Goal: Browse casually: Explore the website without a specific task or goal

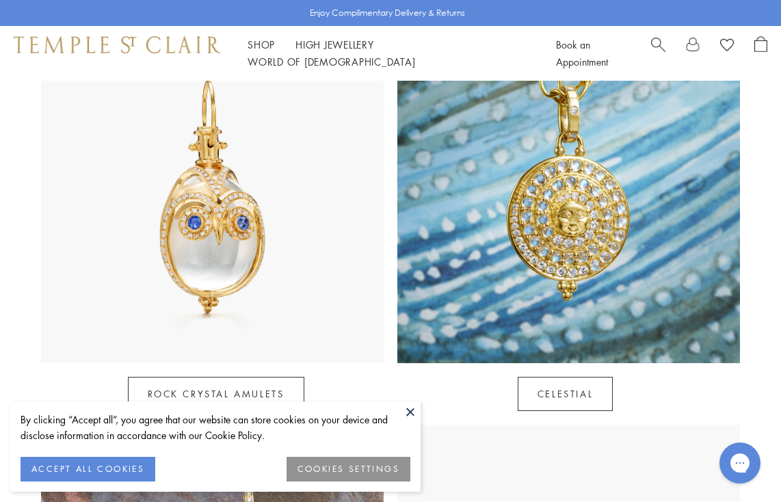
scroll to position [721, 0]
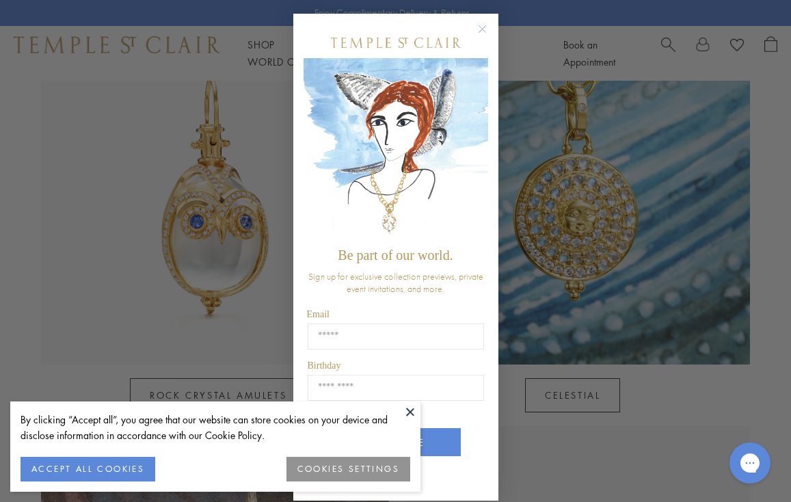
click at [479, 32] on circle "Close dialog" at bounding box center [482, 29] width 16 height 16
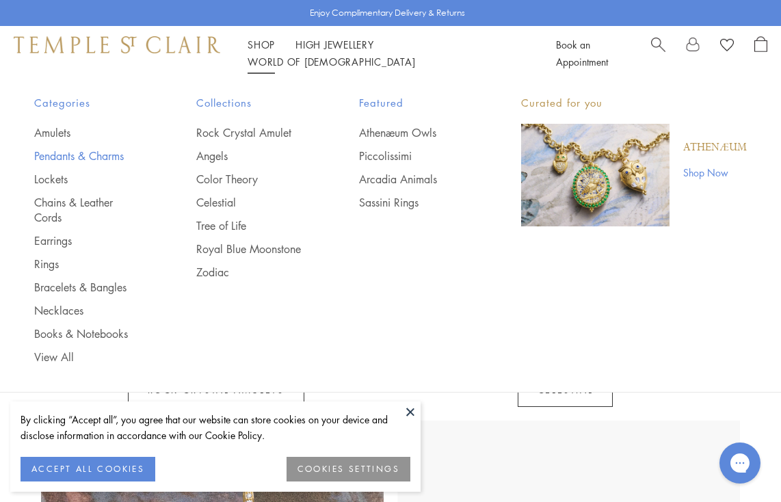
click at [66, 150] on link "Pendants & Charms" at bounding box center [87, 155] width 107 height 15
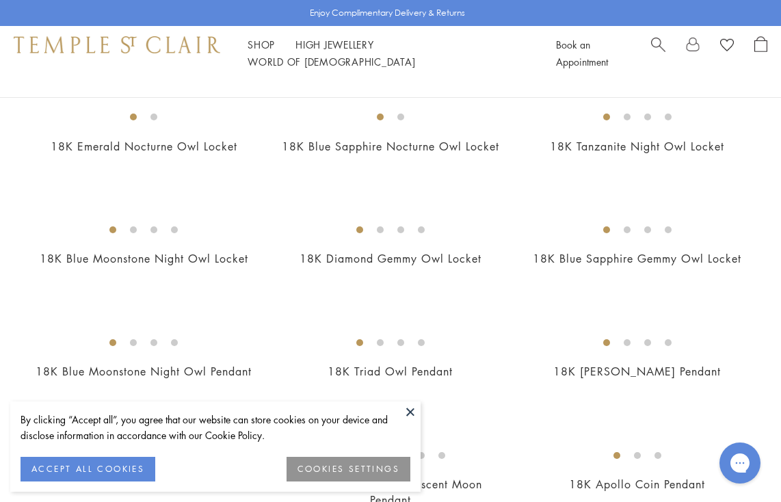
scroll to position [187, 0]
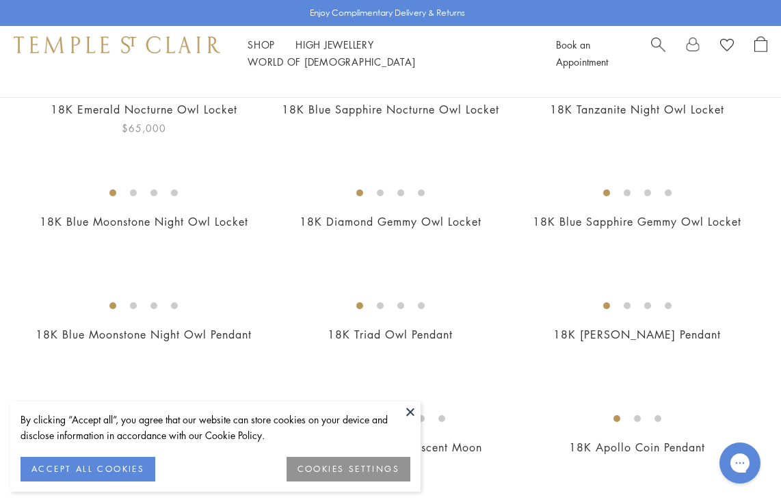
click at [0, 0] on img at bounding box center [0, 0] width 0 height 0
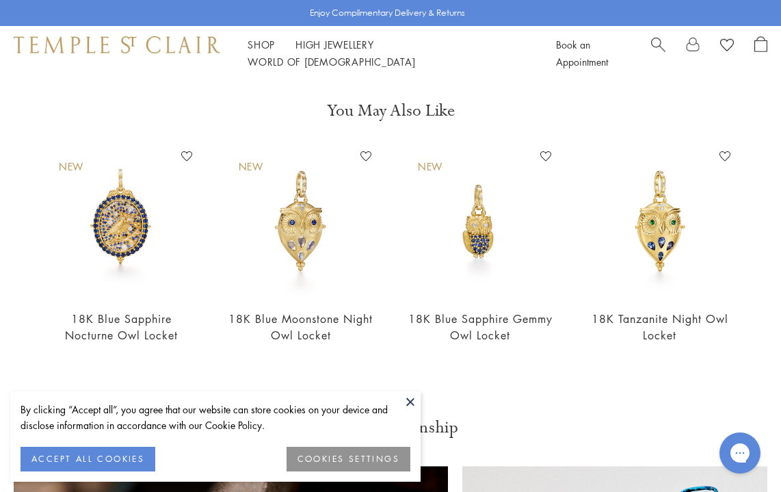
scroll to position [414, 0]
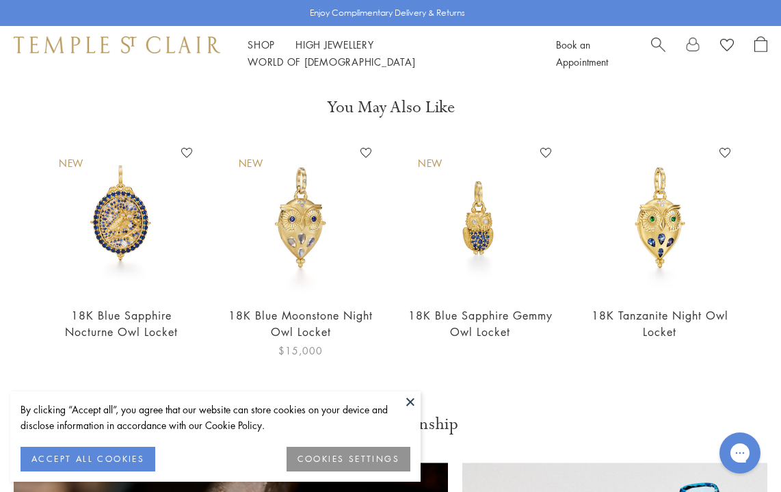
click at [304, 255] on img at bounding box center [301, 218] width 153 height 153
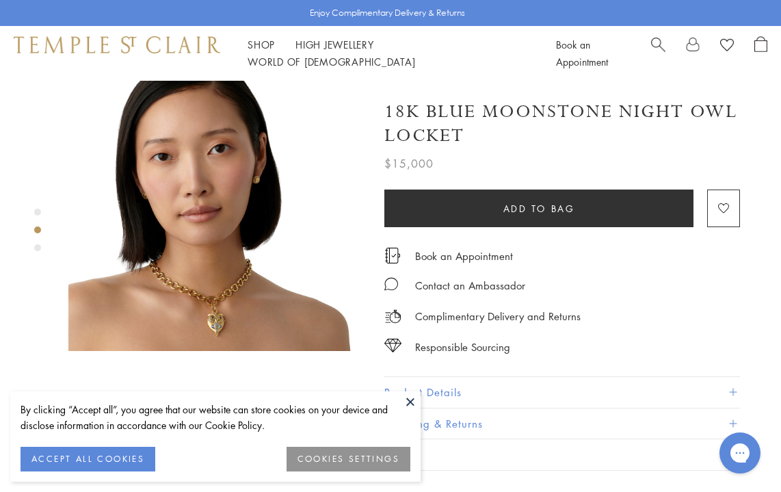
scroll to position [343, 0]
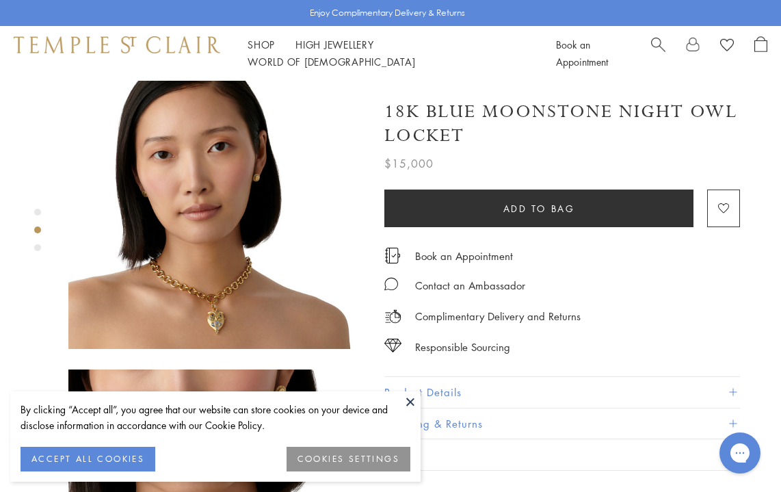
click at [453, 386] on button "Product Details" at bounding box center [562, 392] width 356 height 31
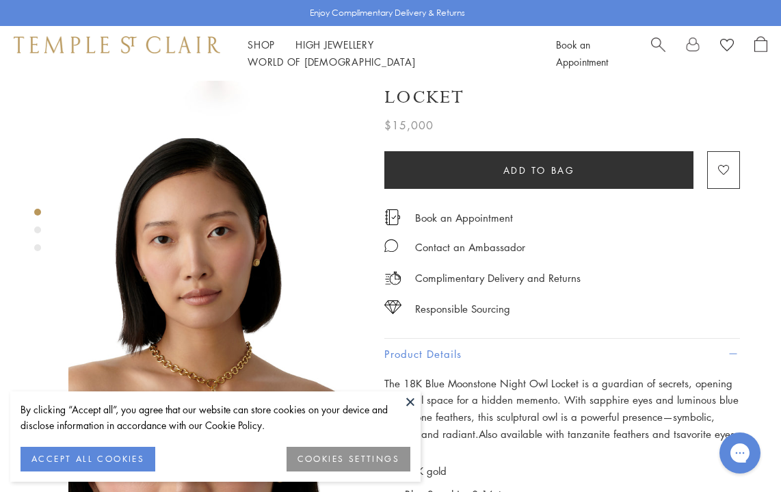
scroll to position [0, 0]
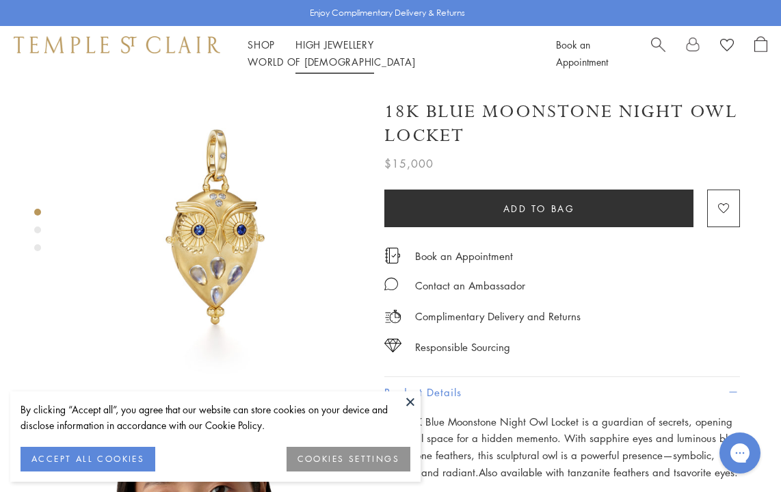
click at [334, 51] on link "High Jewellery High Jewellery" at bounding box center [334, 45] width 79 height 14
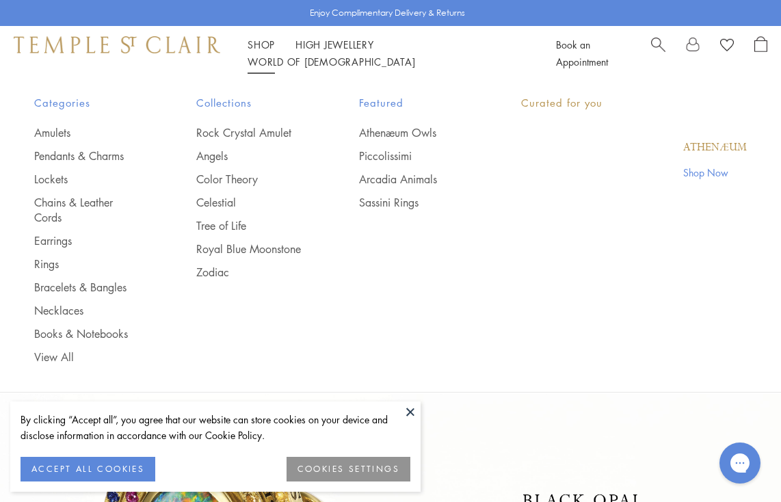
click at [263, 51] on link "Shop Shop" at bounding box center [261, 45] width 27 height 14
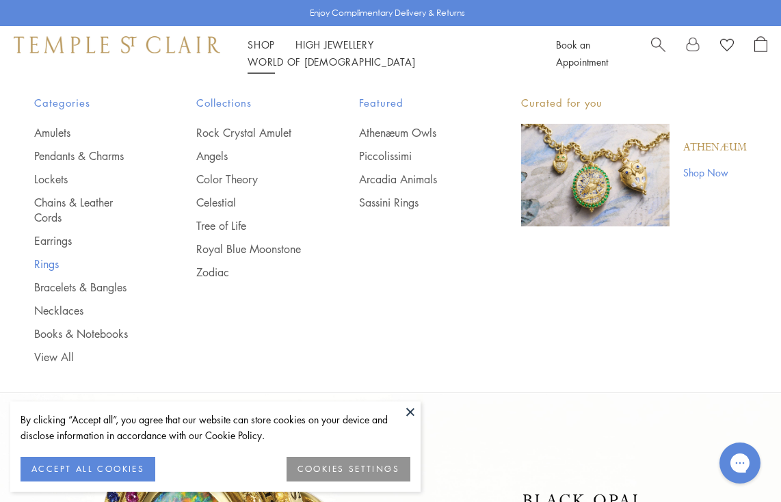
click at [38, 261] on link "Rings" at bounding box center [87, 263] width 107 height 15
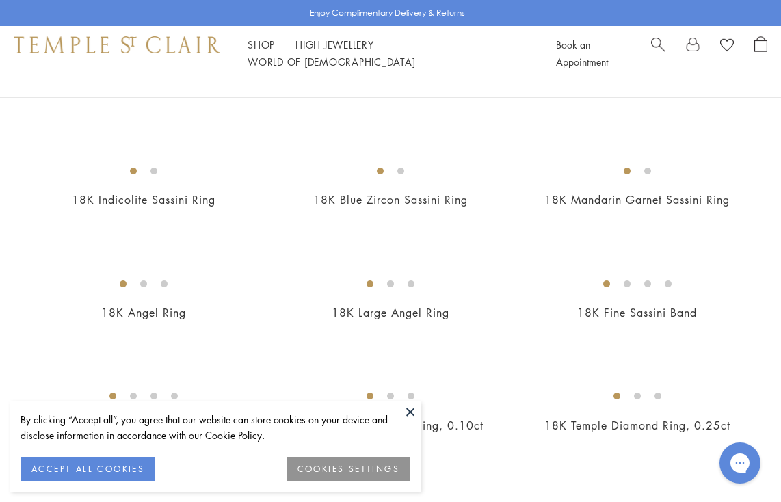
scroll to position [438, 0]
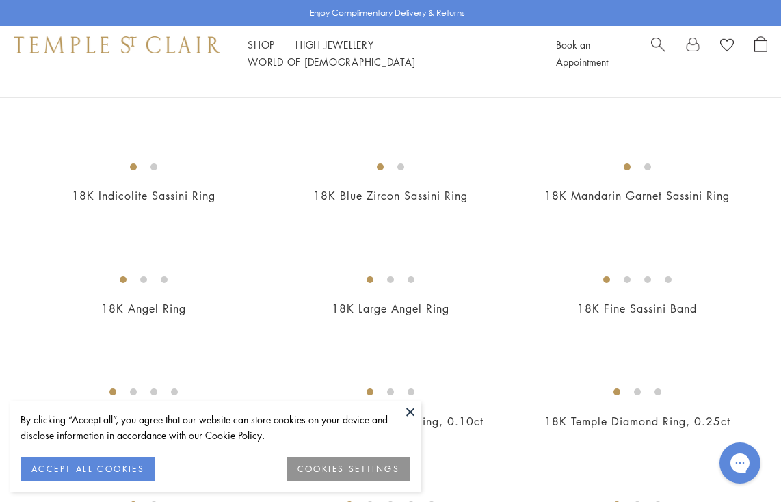
click at [0, 0] on img at bounding box center [0, 0] width 0 height 0
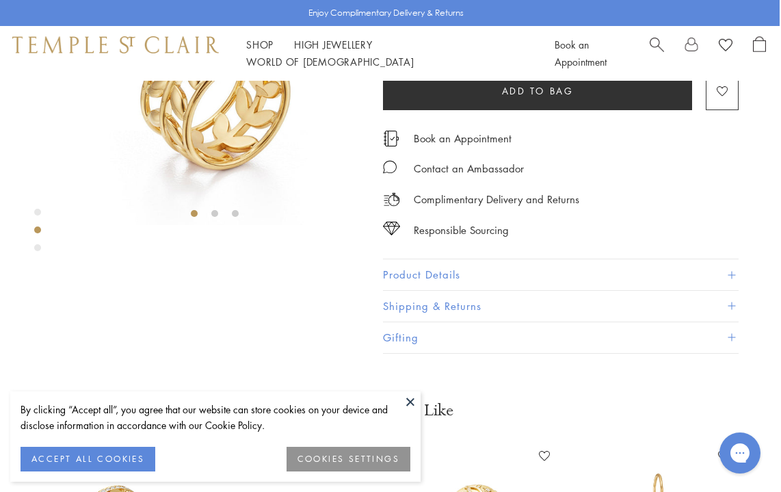
scroll to position [158, 1]
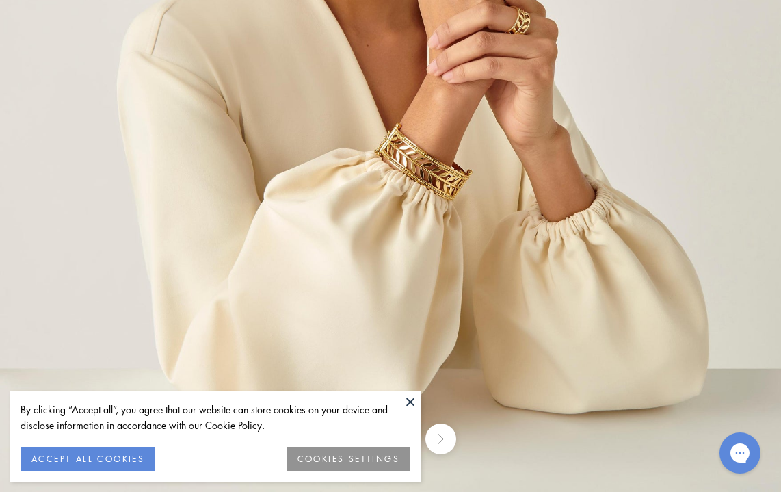
click at [305, 461] on button "COOKIES SETTINGS" at bounding box center [349, 459] width 124 height 25
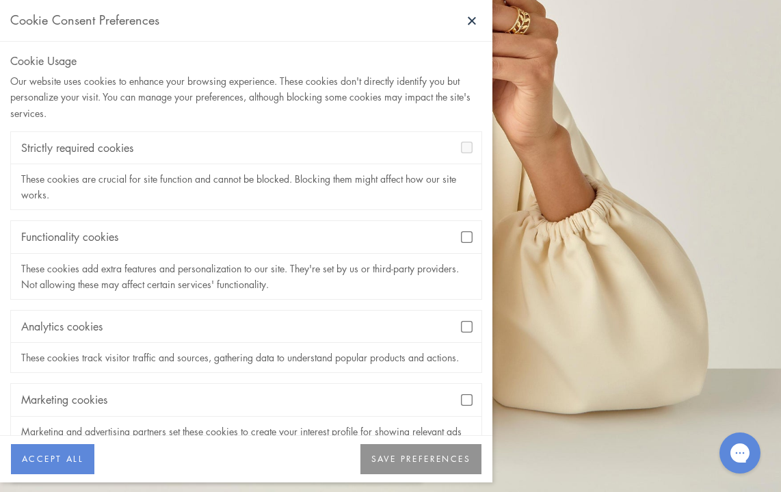
click at [449, 391] on div "Marketing cookies" at bounding box center [246, 400] width 471 height 32
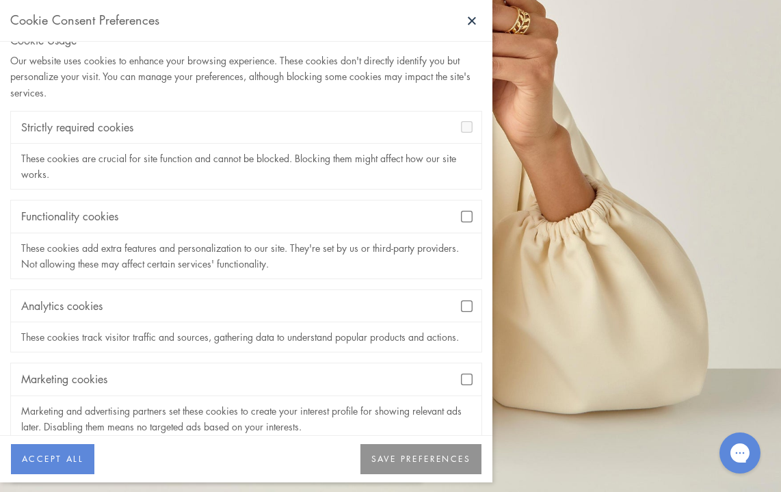
scroll to position [35, 0]
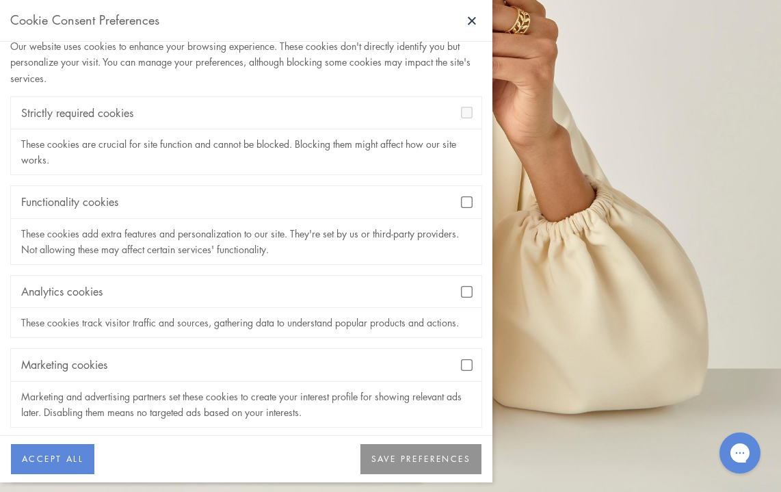
click at [417, 469] on button "SAVE PREFERENCES" at bounding box center [420, 459] width 121 height 30
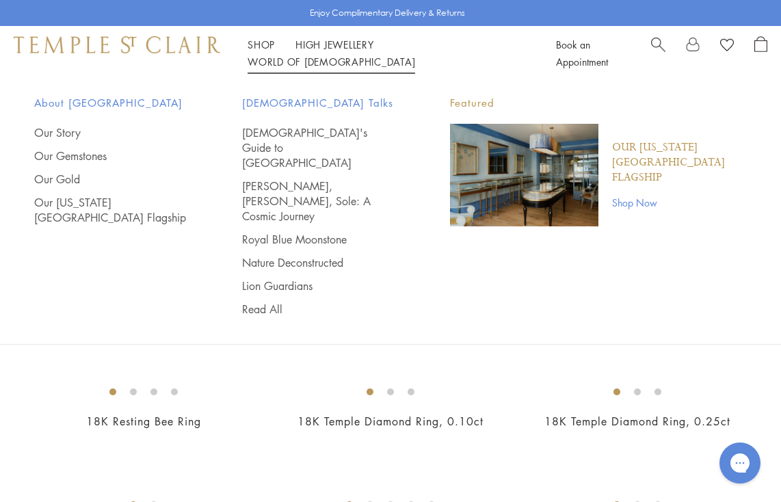
click at [415, 55] on link "World of Temple World of Temple" at bounding box center [332, 62] width 168 height 14
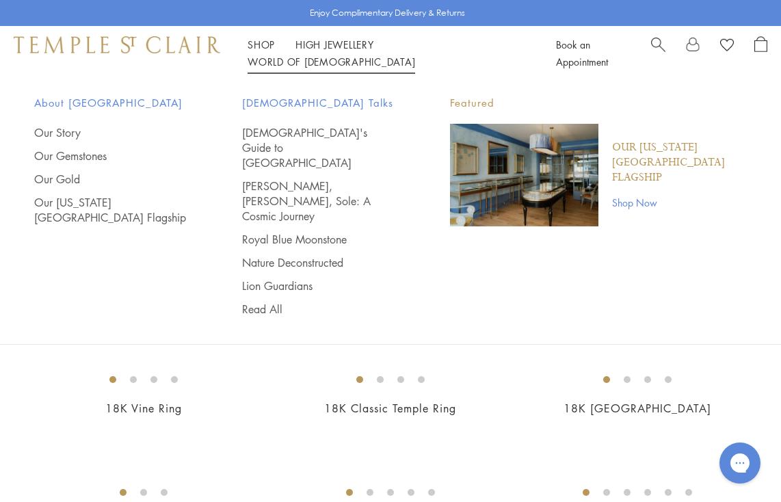
click at [415, 55] on link "World of Temple World of Temple" at bounding box center [332, 62] width 168 height 14
click at [321, 135] on link "[DEMOGRAPHIC_DATA]'s Guide to [GEOGRAPHIC_DATA]" at bounding box center [318, 147] width 153 height 45
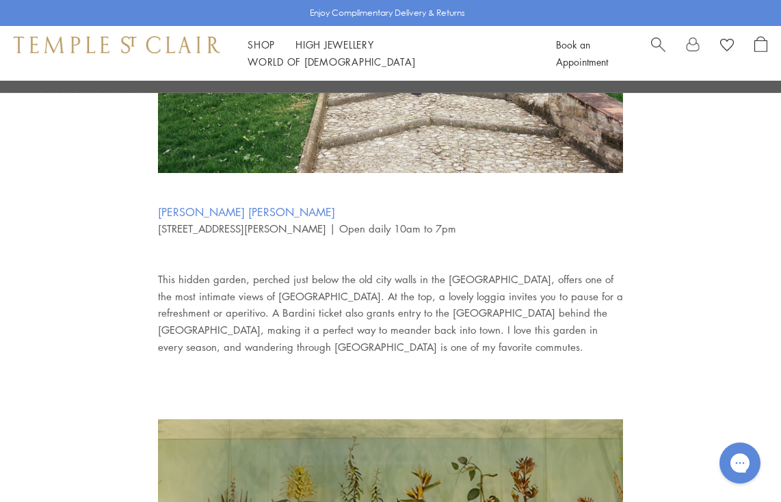
scroll to position [1568, 0]
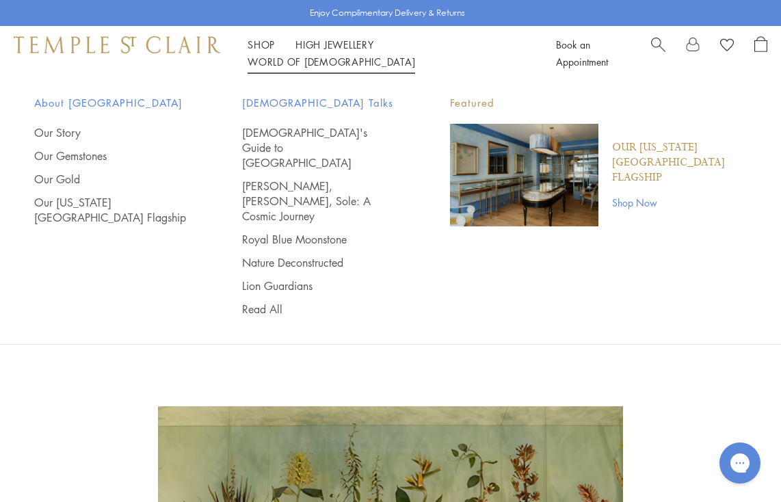
click at [414, 55] on link "World of [GEOGRAPHIC_DATA][DEMOGRAPHIC_DATA]" at bounding box center [332, 62] width 168 height 14
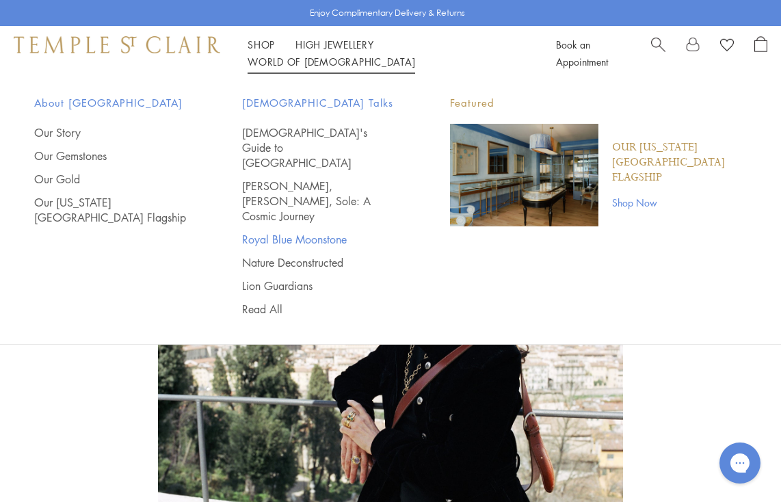
click at [276, 232] on link "Royal Blue Moonstone" at bounding box center [318, 239] width 153 height 15
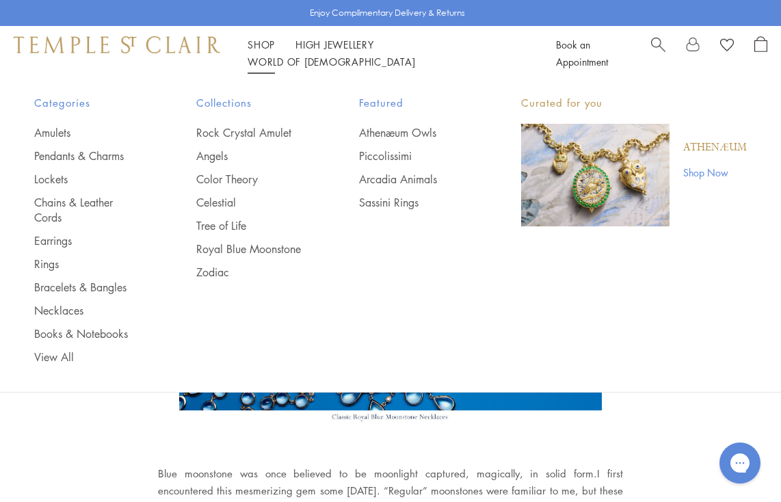
click at [259, 50] on link "Shop Shop" at bounding box center [261, 45] width 27 height 14
click at [72, 201] on link "Chains & Leather Cords" at bounding box center [87, 210] width 107 height 30
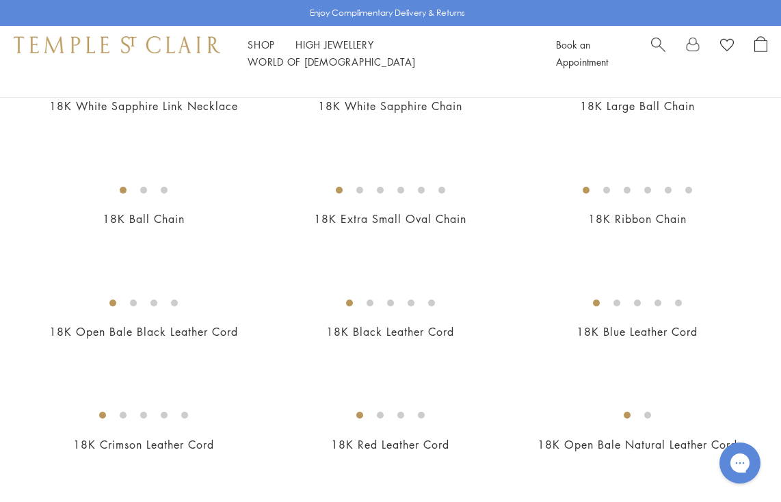
scroll to position [481, 0]
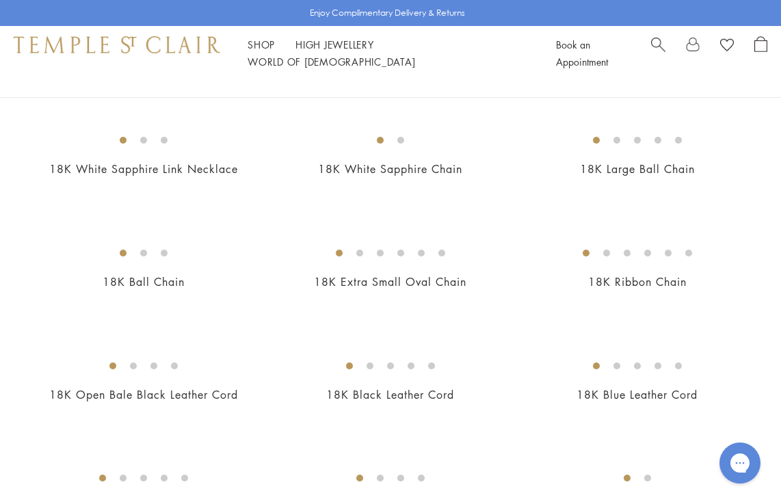
click at [0, 0] on img at bounding box center [0, 0] width 0 height 0
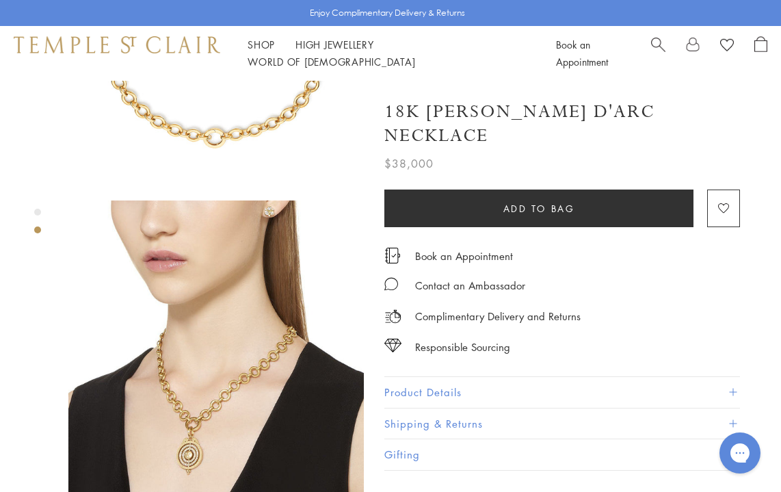
scroll to position [198, 0]
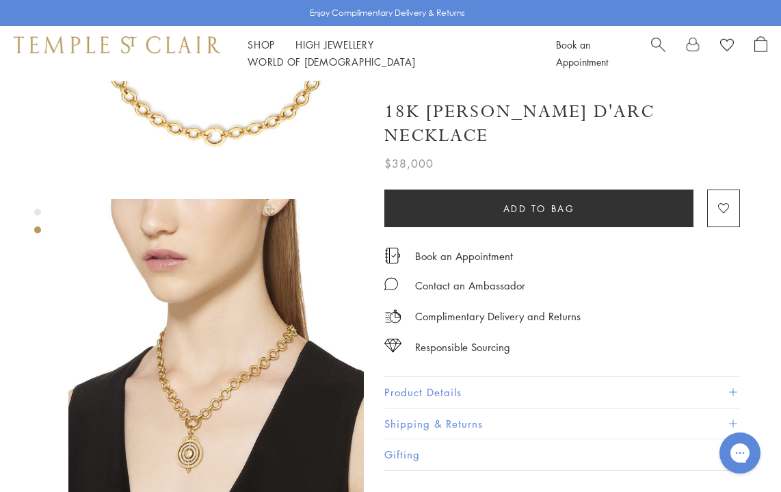
click at [195, 404] on img at bounding box center [215, 346] width 295 height 295
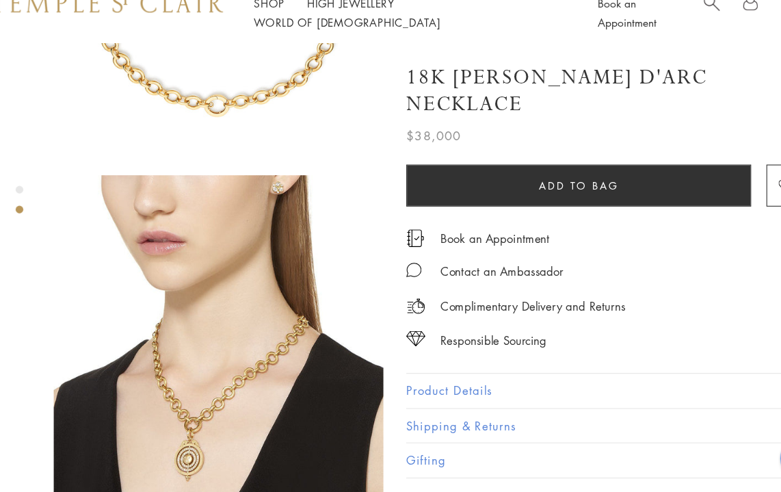
click at [410, 377] on button "Product Details" at bounding box center [562, 392] width 356 height 31
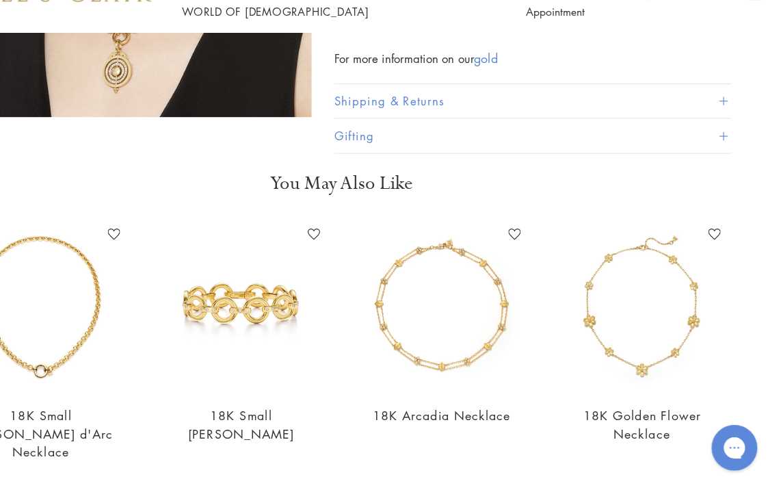
scroll to position [536, 3]
click at [274, 319] on img at bounding box center [298, 326] width 153 height 153
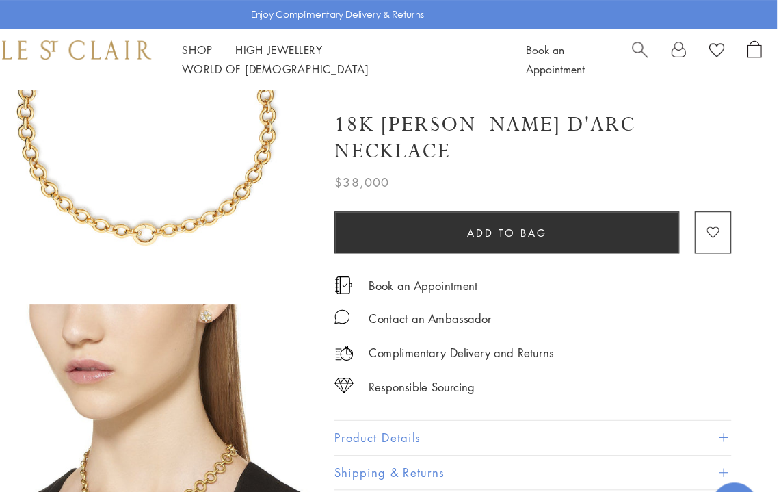
scroll to position [0, 3]
